Goal: Navigation & Orientation: Find specific page/section

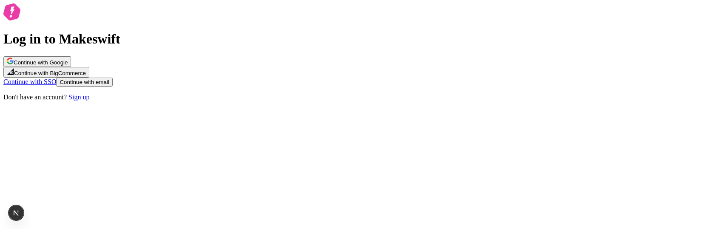
click at [109, 85] on span "Continue with email" at bounding box center [84, 82] width 49 height 6
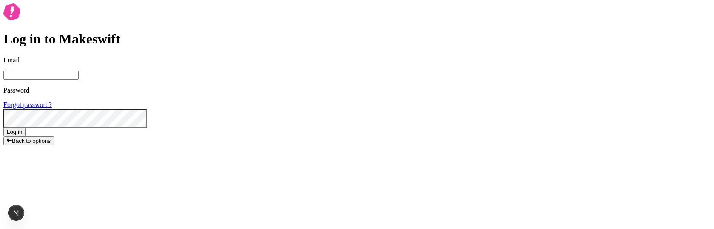
click at [253, 145] on div "Log in to Makeswift Email Password Forgot password? Log in Back to options" at bounding box center [357, 74] width 708 height 142
click at [79, 80] on input "Email" at bounding box center [40, 75] width 75 height 9
paste input "fair.salt2510@fastmail.com"
type input "fair.salt2510@fastmail.com"
click at [22, 135] on span "Log in" at bounding box center [14, 132] width 15 height 6
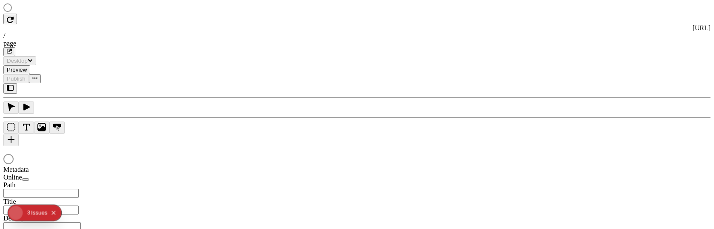
type input "/page"
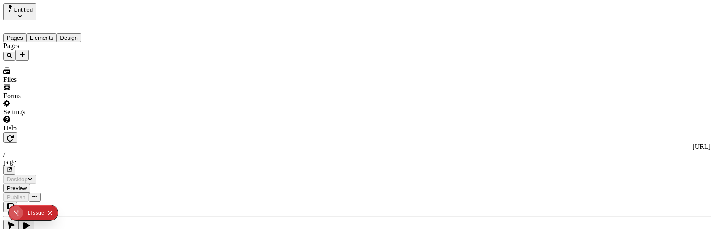
type input "/page"
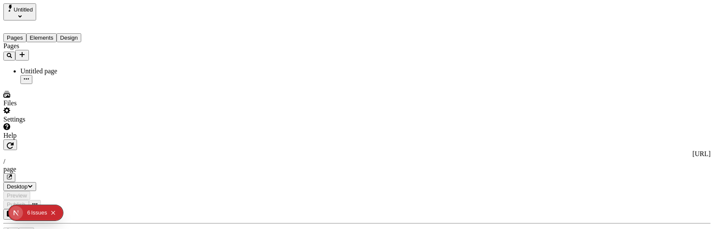
click at [38, 213] on div "Issue s" at bounding box center [39, 212] width 16 height 15
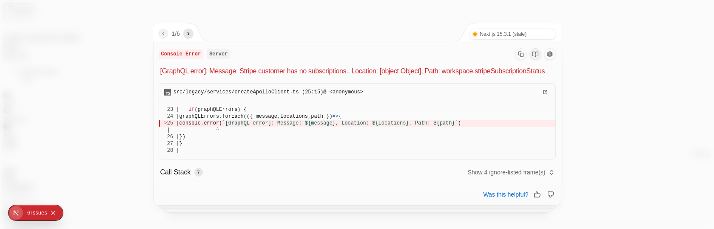
click at [57, 214] on button "Collapse issues badge" at bounding box center [53, 212] width 10 height 10
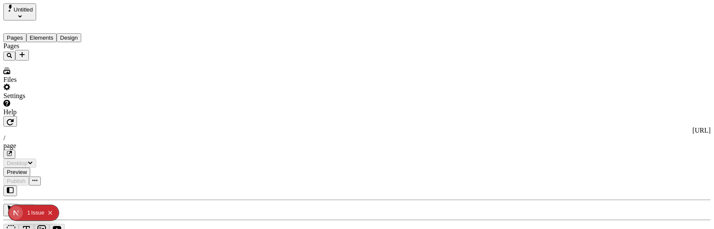
type input "/page"
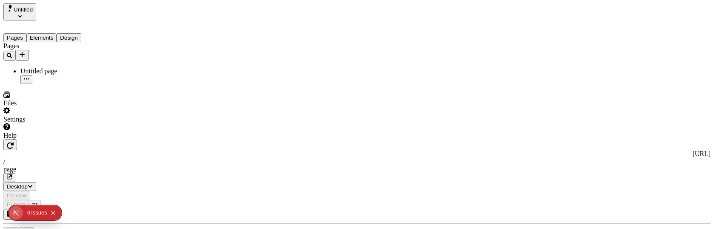
click at [34, 209] on div "Issue s" at bounding box center [39, 212] width 16 height 15
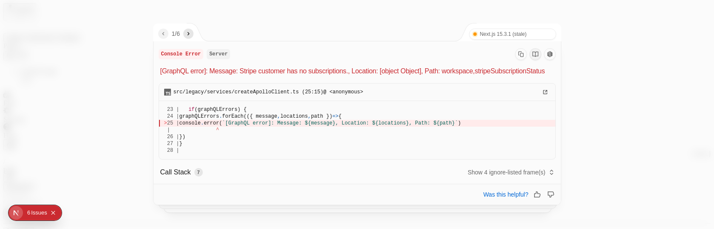
click at [60, 211] on div "5 6 Issue s" at bounding box center [42, 213] width 36 height 14
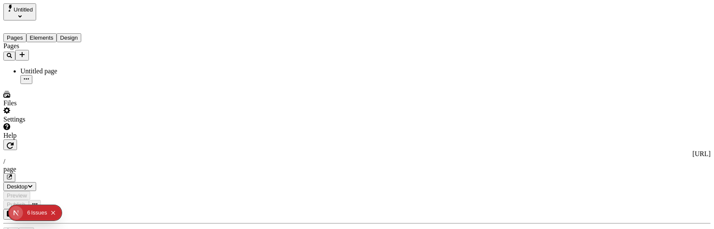
click at [56, 211] on icon "Collapse issues badge" at bounding box center [53, 212] width 5 height 5
click at [33, 11] on span "Untitled" at bounding box center [23, 9] width 19 height 6
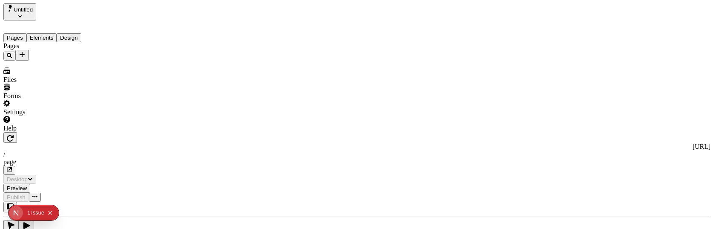
type input "/page"
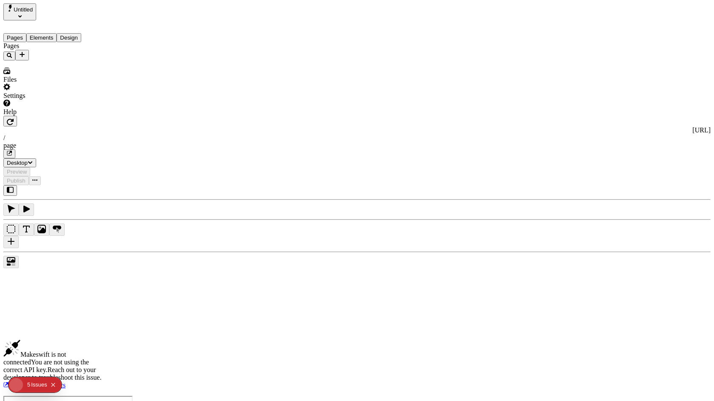
click at [29, 10] on span "Untitled" at bounding box center [23, 9] width 19 height 6
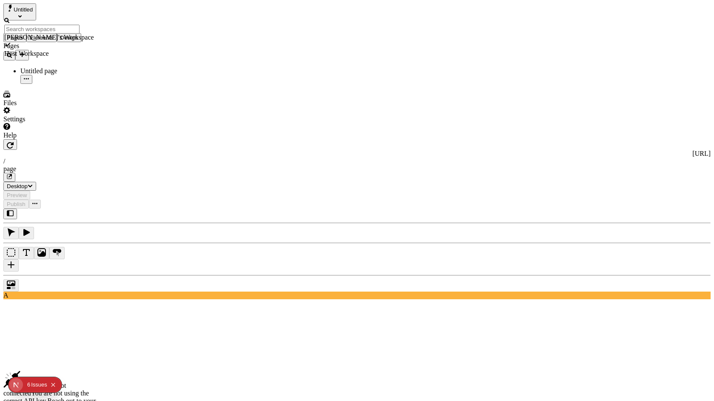
click at [52, 50] on div "Host Workspace" at bounding box center [49, 54] width 90 height 8
click at [41, 50] on div "Host Workspace" at bounding box center [49, 54] width 90 height 8
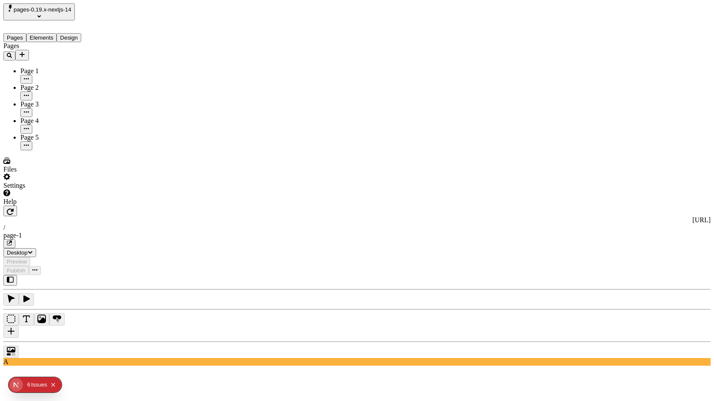
click at [71, 12] on span "pages-0.19.x-nextjs-14" at bounding box center [43, 9] width 58 height 6
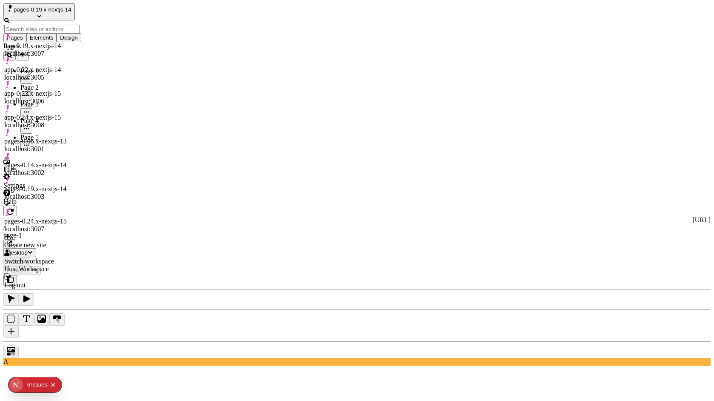
click at [80, 105] on div "app-0.24.x-nextjs-15 localhost:3008" at bounding box center [41, 117] width 75 height 24
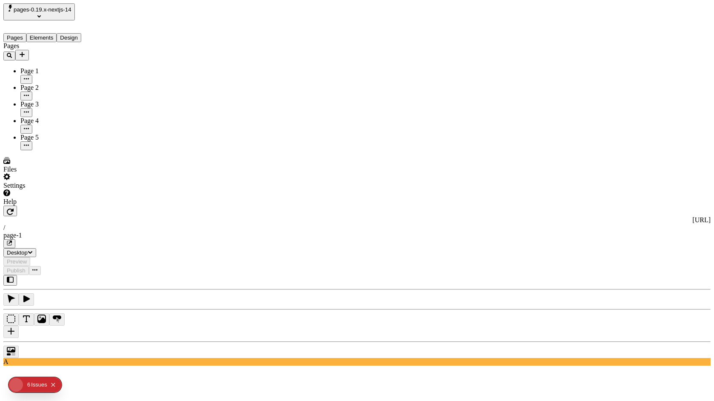
click at [49, 12] on span "pages-0.19.x-nextjs-14" at bounding box center [43, 9] width 58 height 6
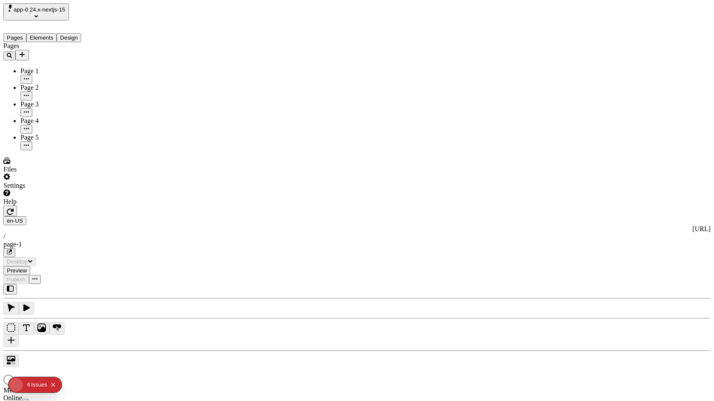
type input "/page-1"
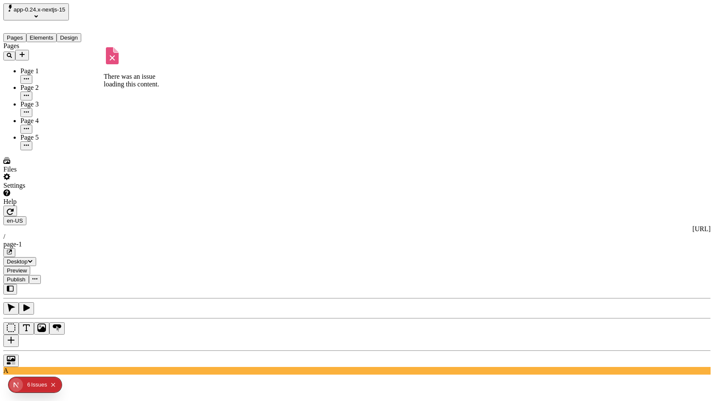
click at [66, 84] on div "Page 2" at bounding box center [62, 92] width 85 height 17
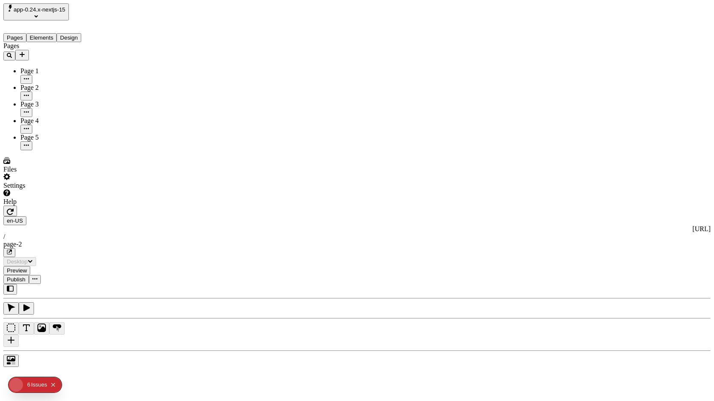
type input "/page-2"
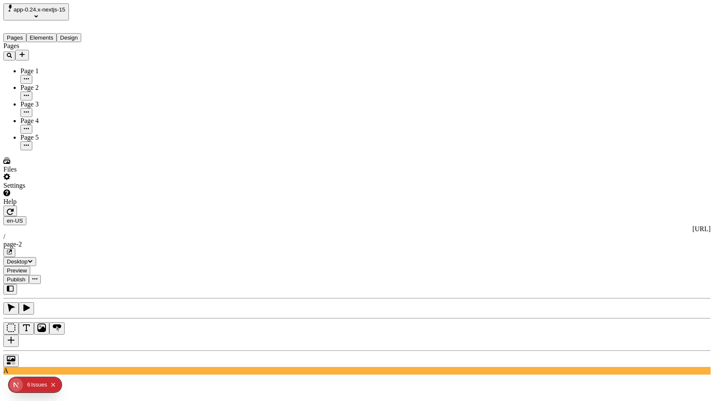
click at [58, 228] on button "Collapse issues badge" at bounding box center [53, 385] width 10 height 10
click at [54, 189] on div "Settings" at bounding box center [54, 181] width 102 height 16
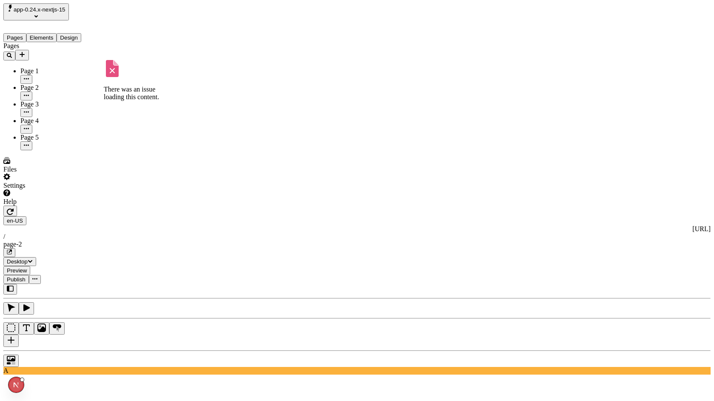
click at [39, 100] on div "Page 3" at bounding box center [62, 104] width 85 height 8
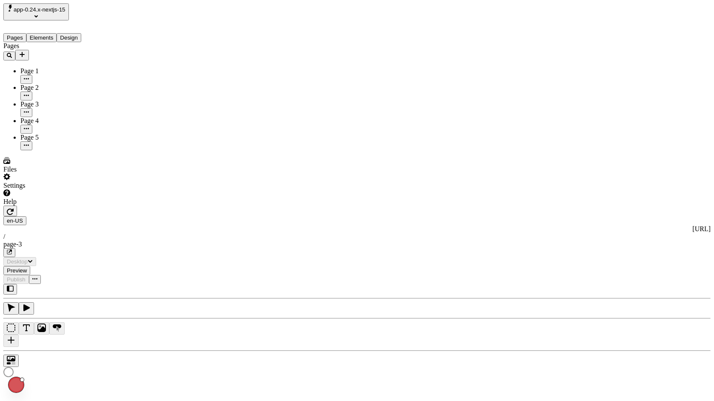
type input "/page-3"
